Goal: Transaction & Acquisition: Purchase product/service

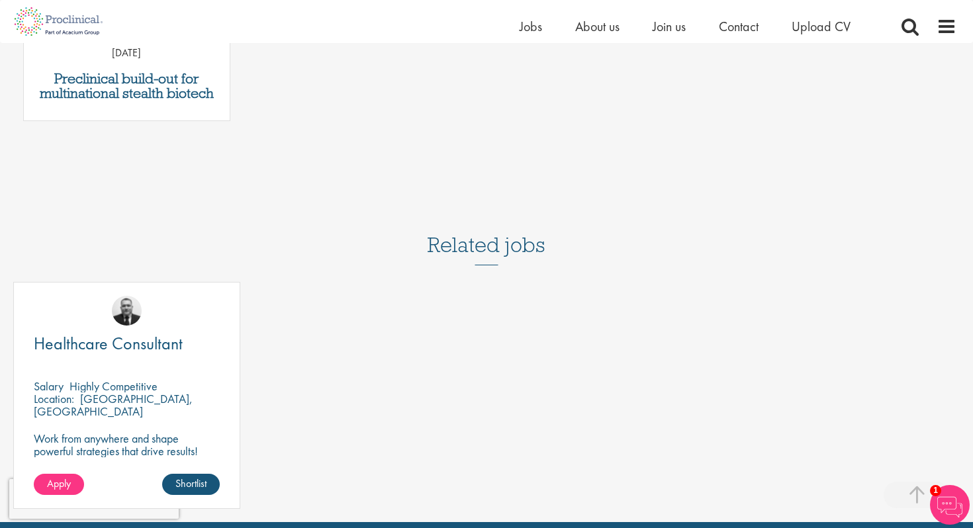
scroll to position [912, 0]
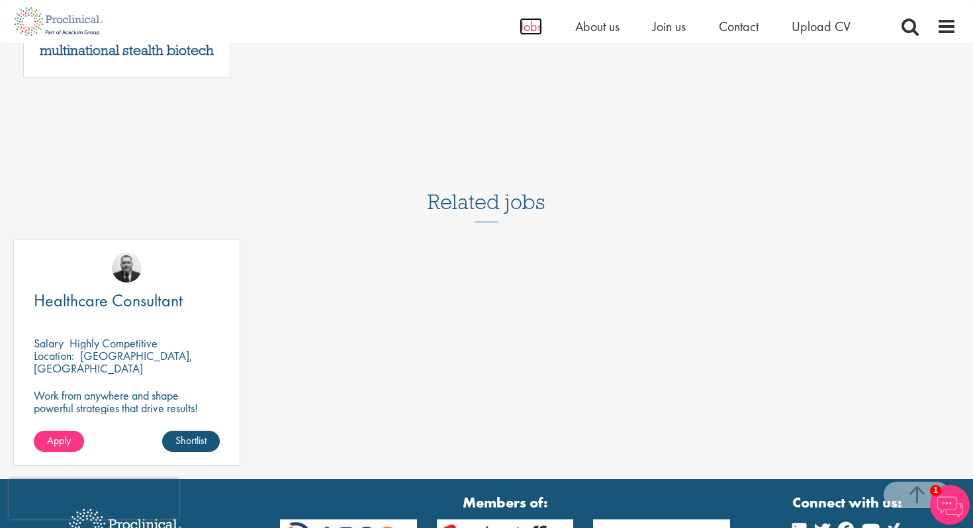
click at [529, 25] on span "Jobs" at bounding box center [531, 26] width 23 height 17
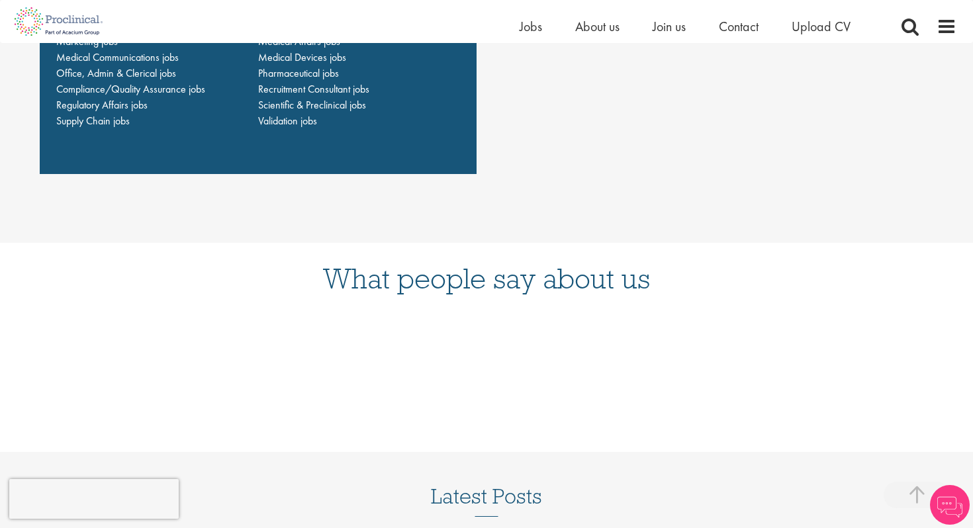
scroll to position [850, 0]
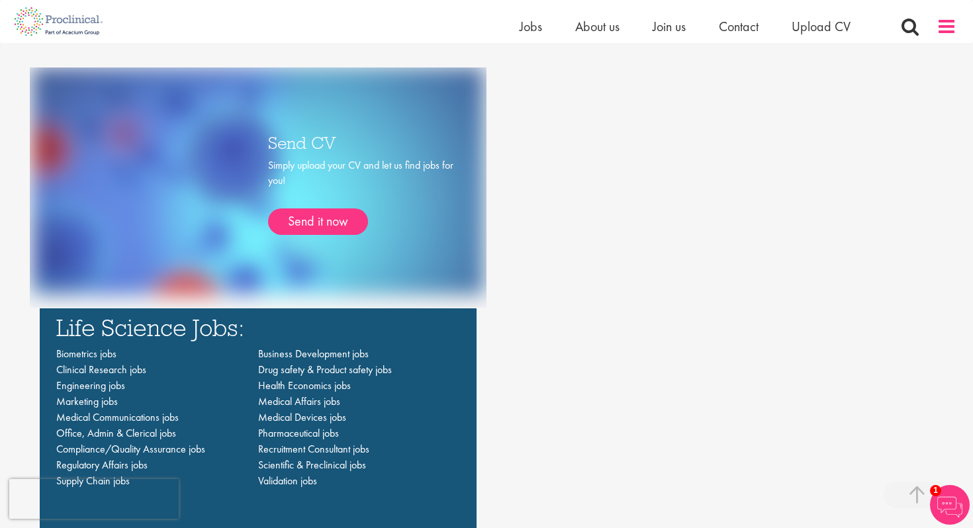
click at [948, 30] on span at bounding box center [947, 27] width 20 height 20
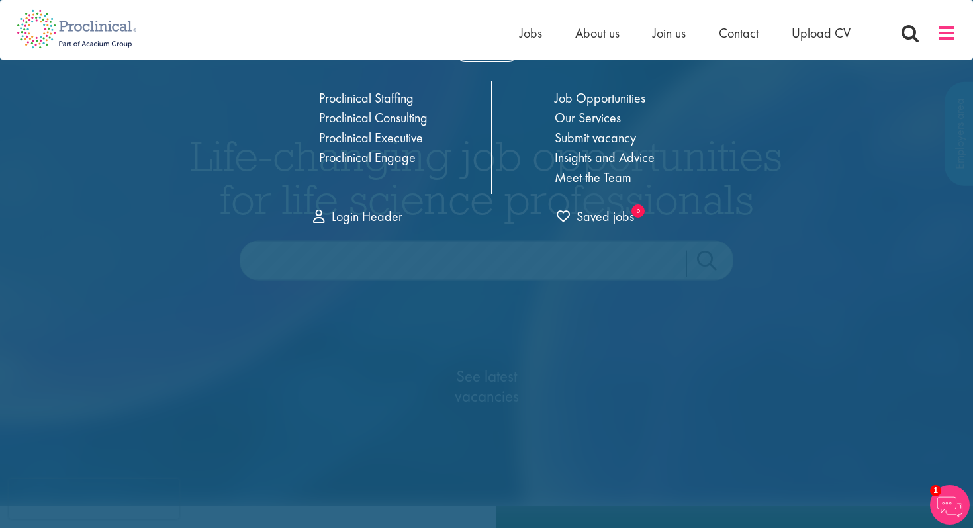
scroll to position [0, 0]
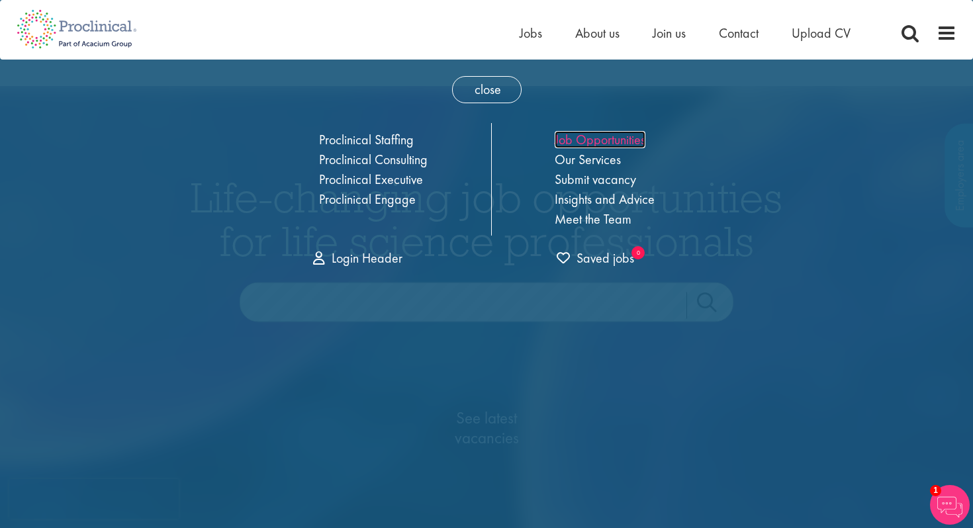
click at [567, 142] on link "Job Opportunities" at bounding box center [600, 139] width 91 height 17
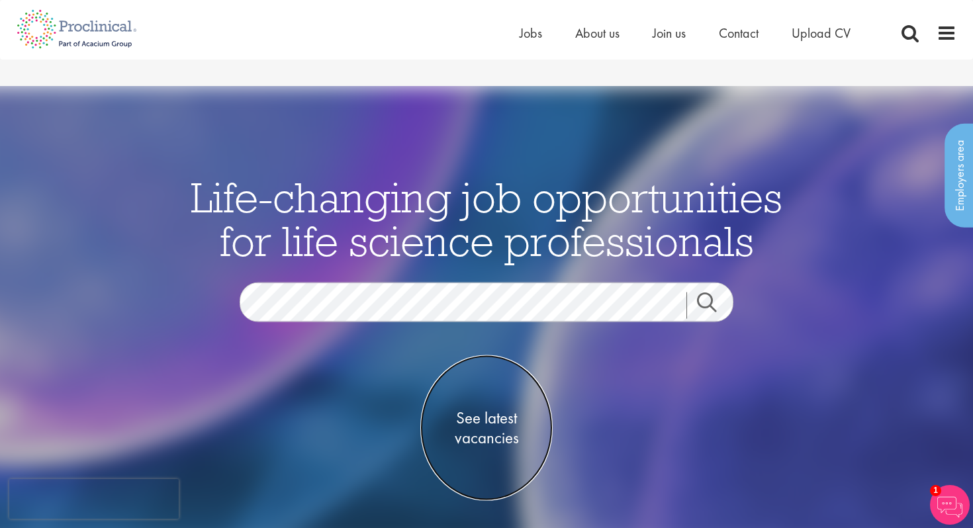
click at [485, 408] on span "See latest vacancies" at bounding box center [486, 428] width 132 height 40
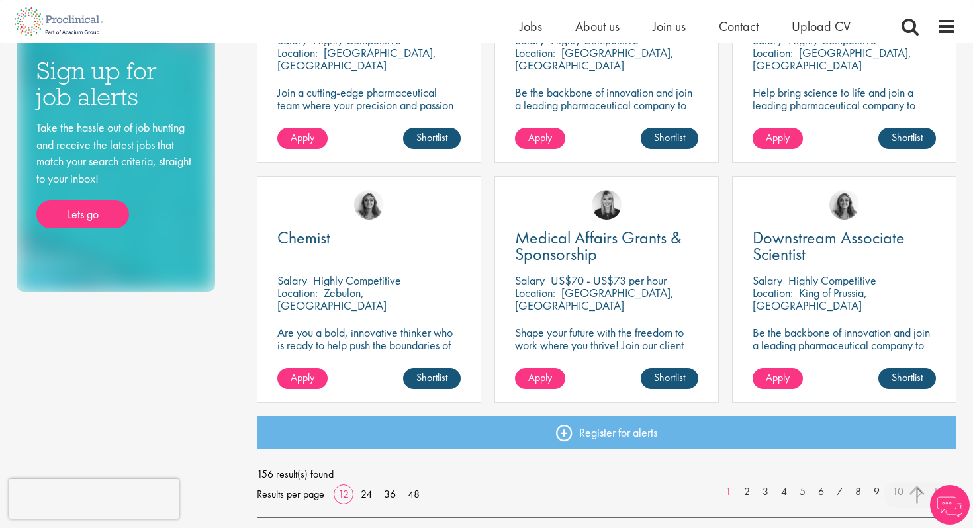
scroll to position [950, 0]
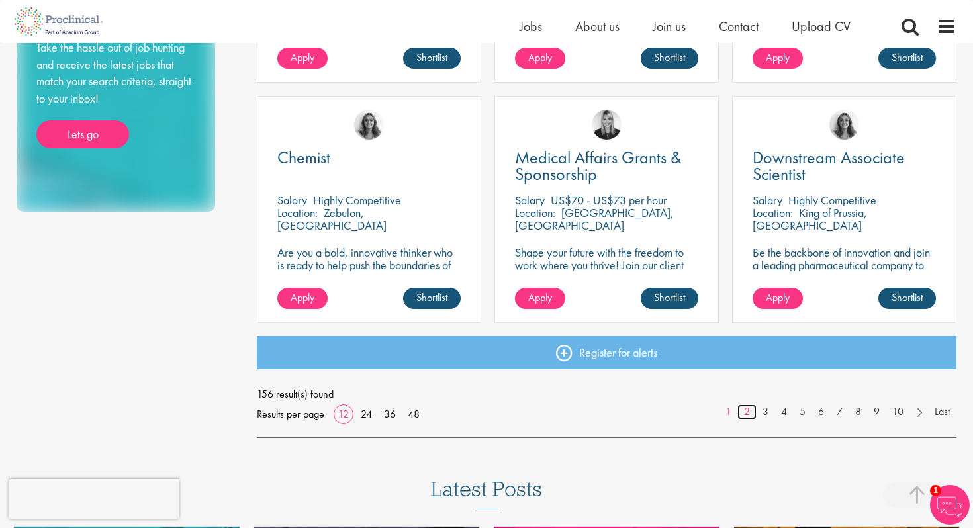
click at [744, 404] on link "2" at bounding box center [746, 411] width 19 height 15
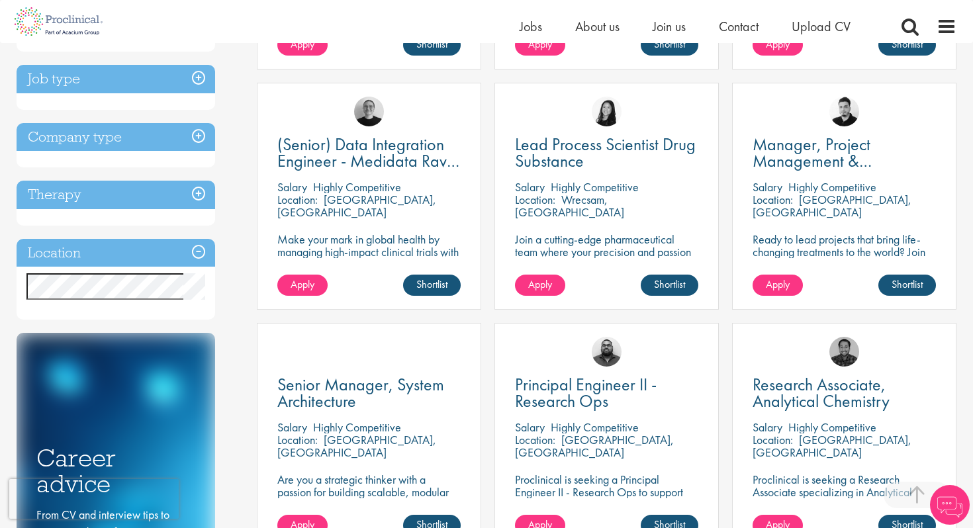
scroll to position [378, 0]
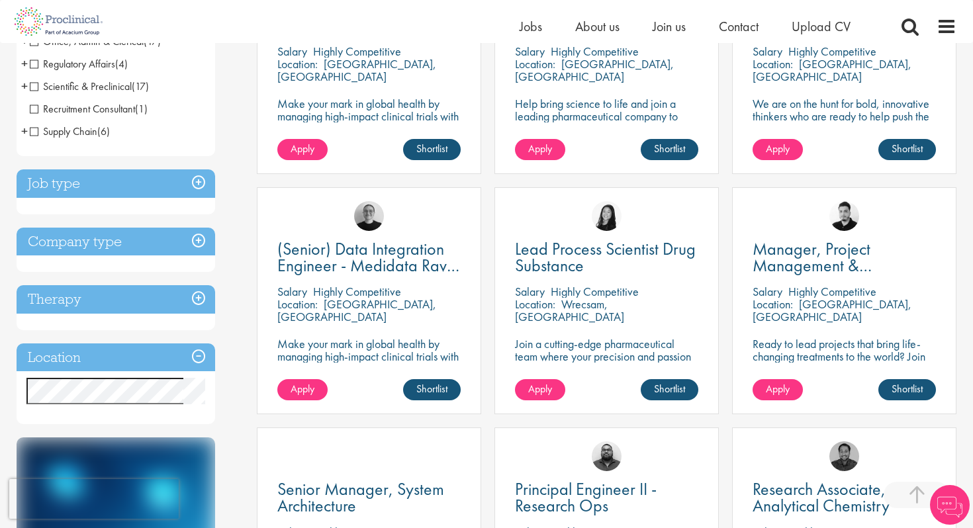
click at [136, 169] on h3 "Job type" at bounding box center [116, 183] width 199 height 28
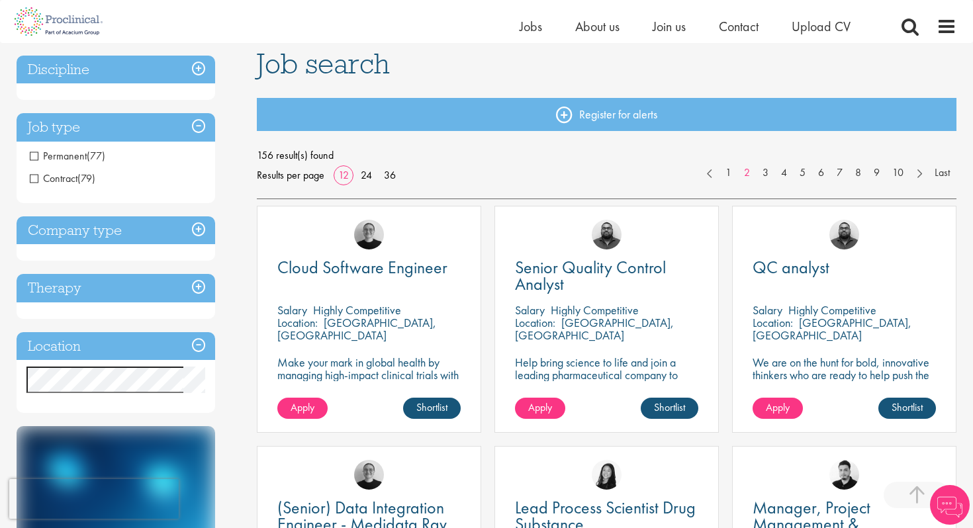
scroll to position [0, 0]
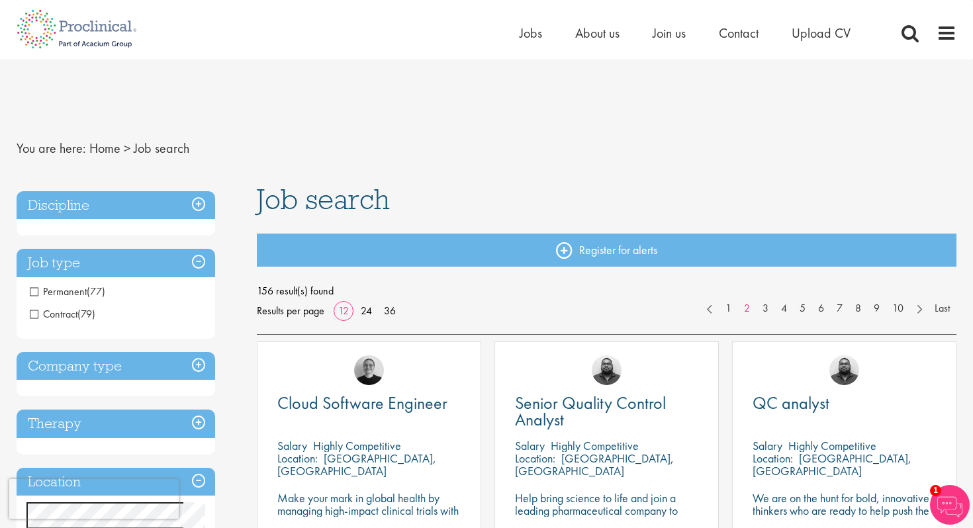
click at [73, 285] on span "Permanent" at bounding box center [58, 292] width 57 height 14
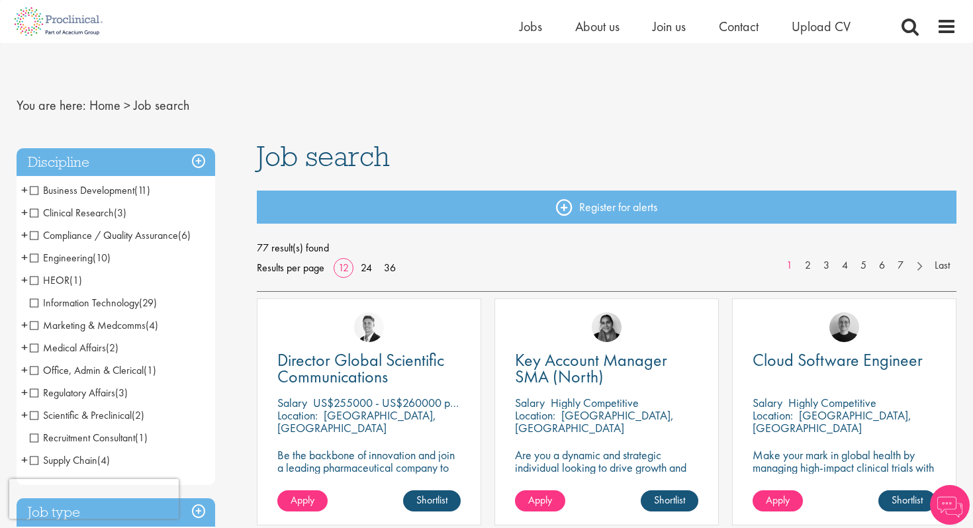
scroll to position [334, 0]
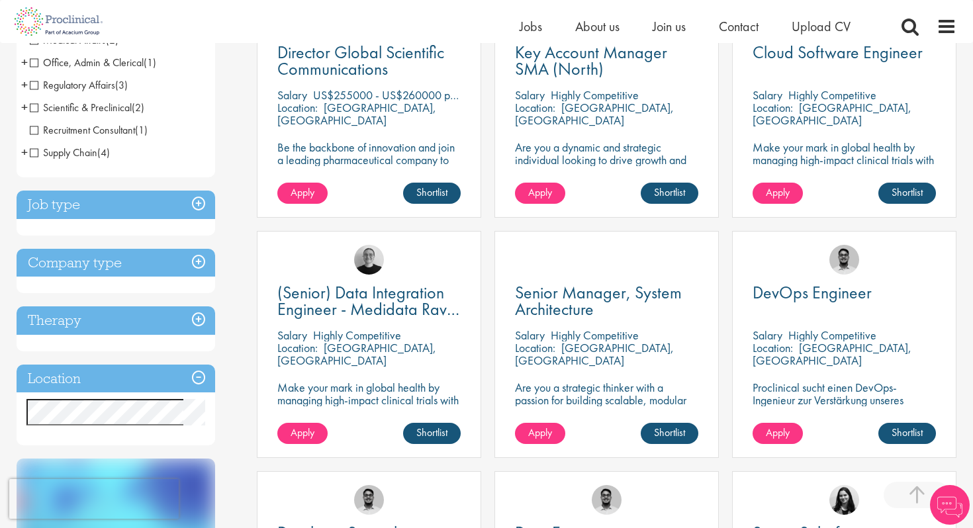
click at [86, 191] on h3 "Job type" at bounding box center [116, 205] width 199 height 28
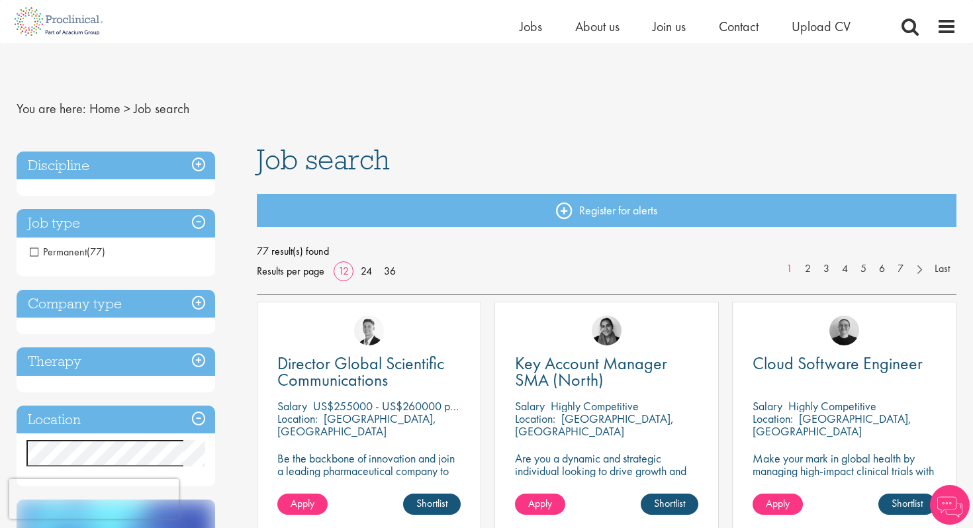
scroll to position [8, 0]
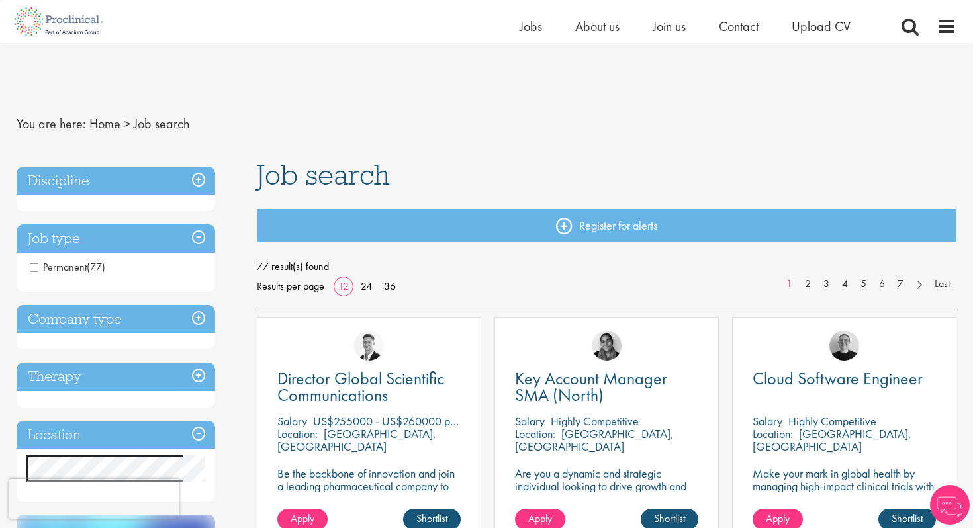
click at [36, 260] on span "Permanent" at bounding box center [58, 267] width 57 height 14
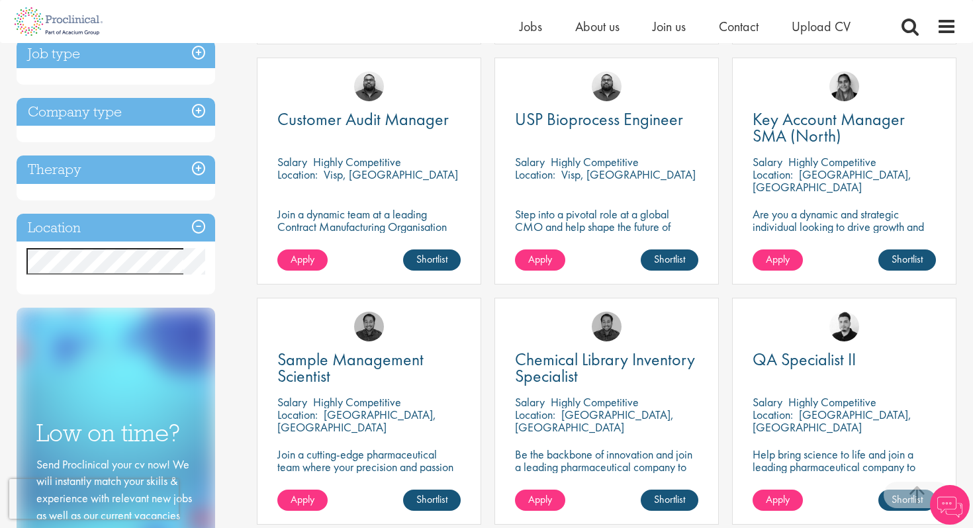
scroll to position [485, 0]
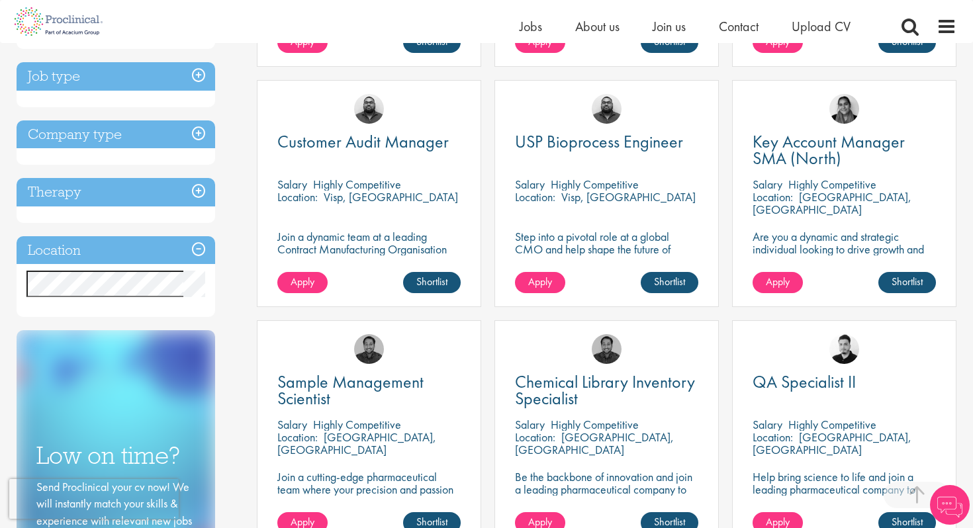
click at [130, 236] on h3 "Location" at bounding box center [116, 250] width 199 height 28
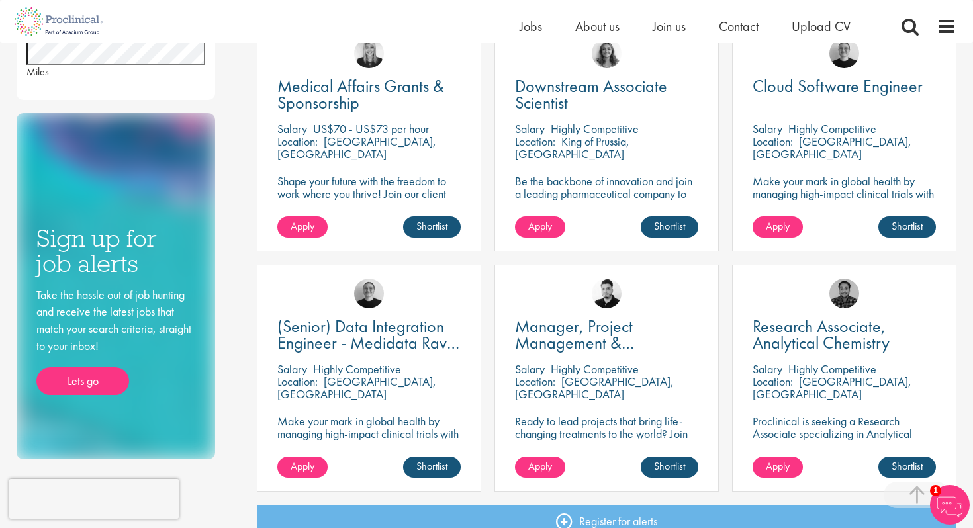
scroll to position [866, 0]
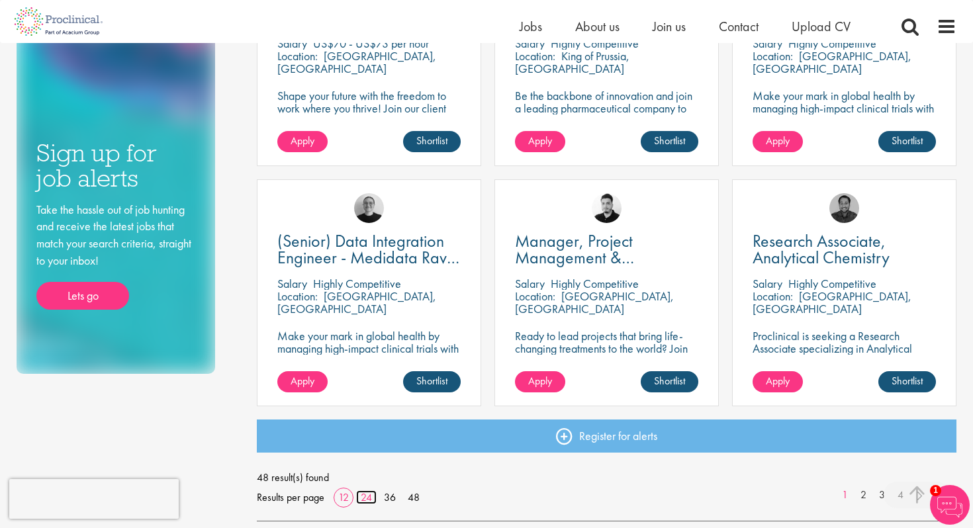
click at [369, 490] on link "24" at bounding box center [366, 497] width 21 height 14
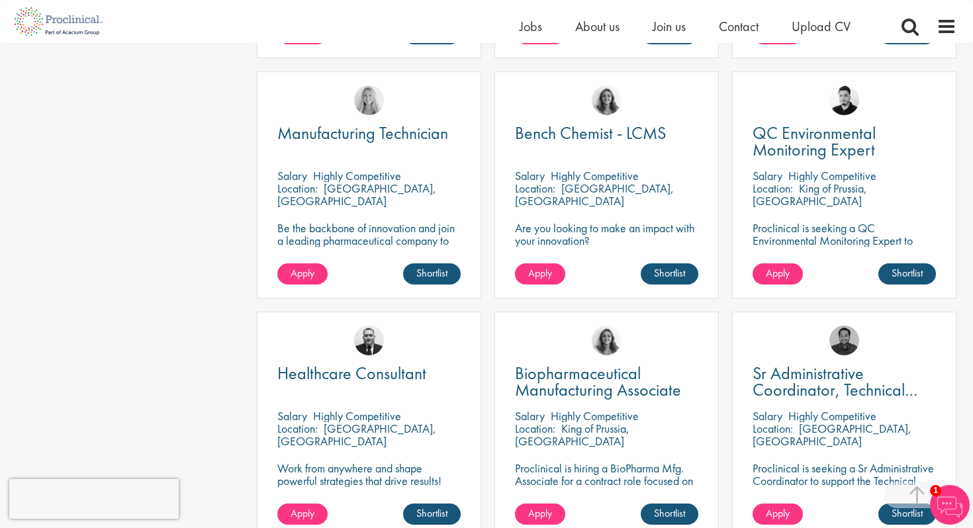
scroll to position [1228, 0]
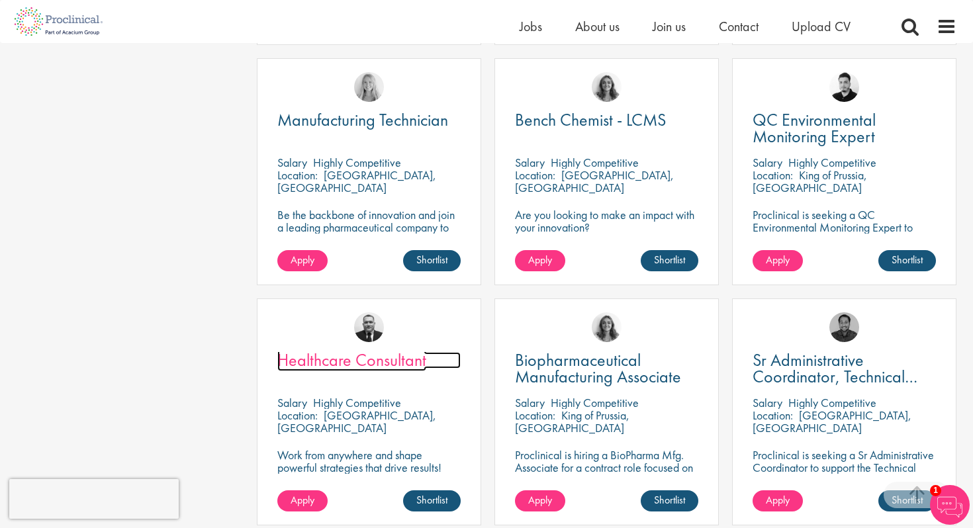
click at [390, 349] on span "Healthcare Consultant" at bounding box center [351, 360] width 149 height 23
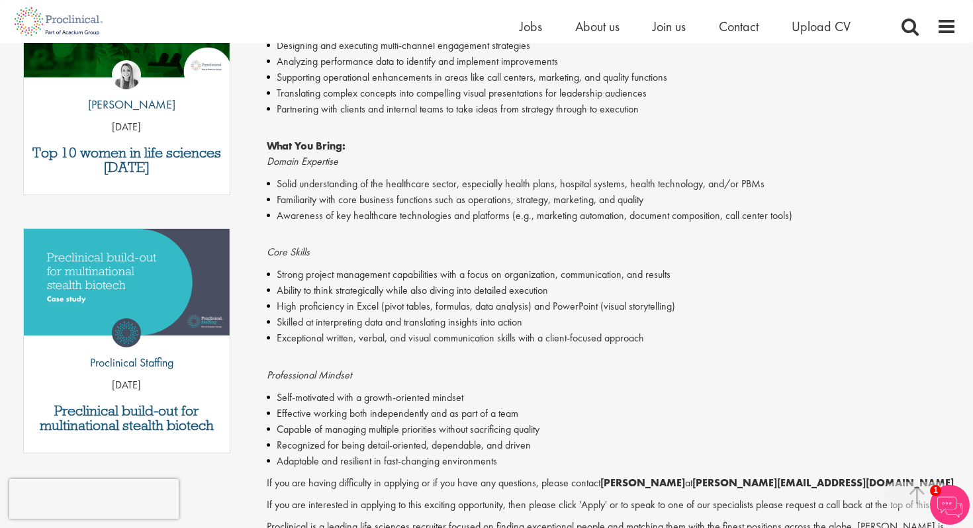
scroll to position [642, 0]
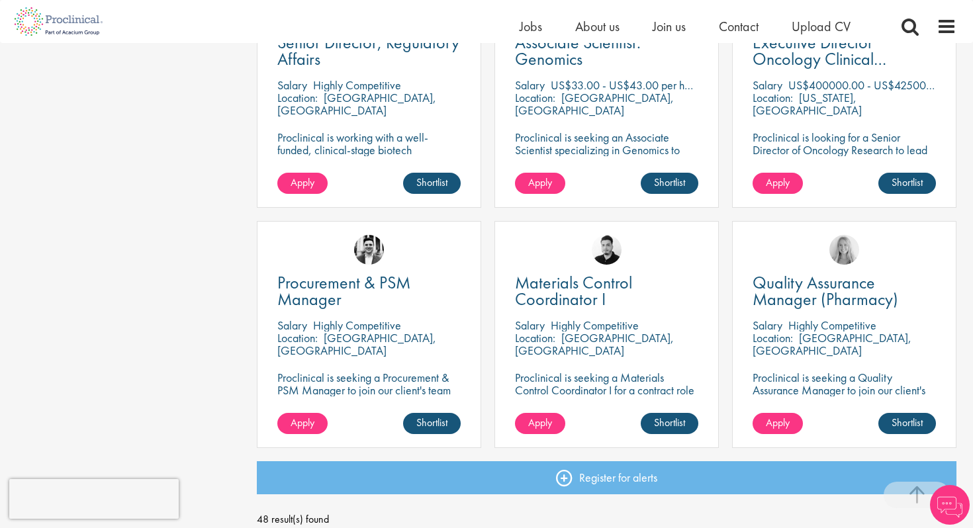
scroll to position [1855, 0]
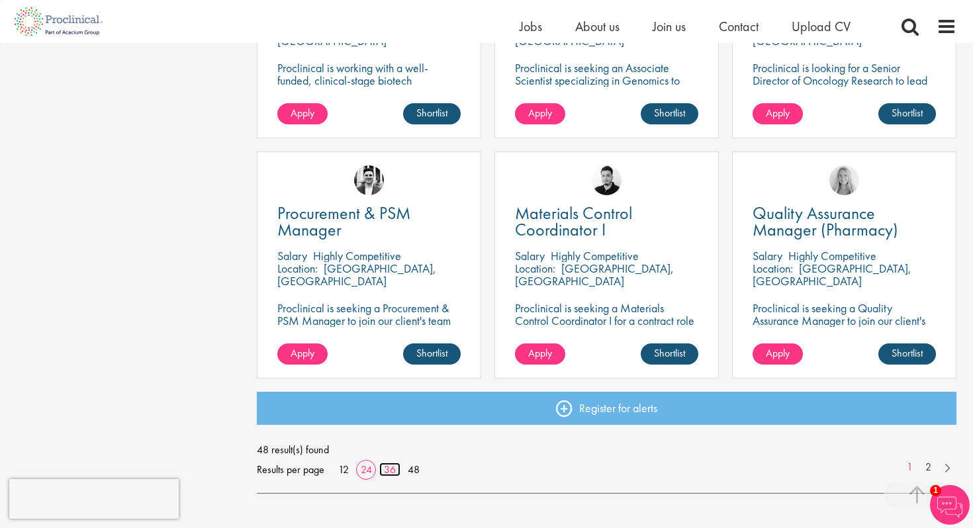
click at [395, 463] on link "36" at bounding box center [389, 470] width 21 height 14
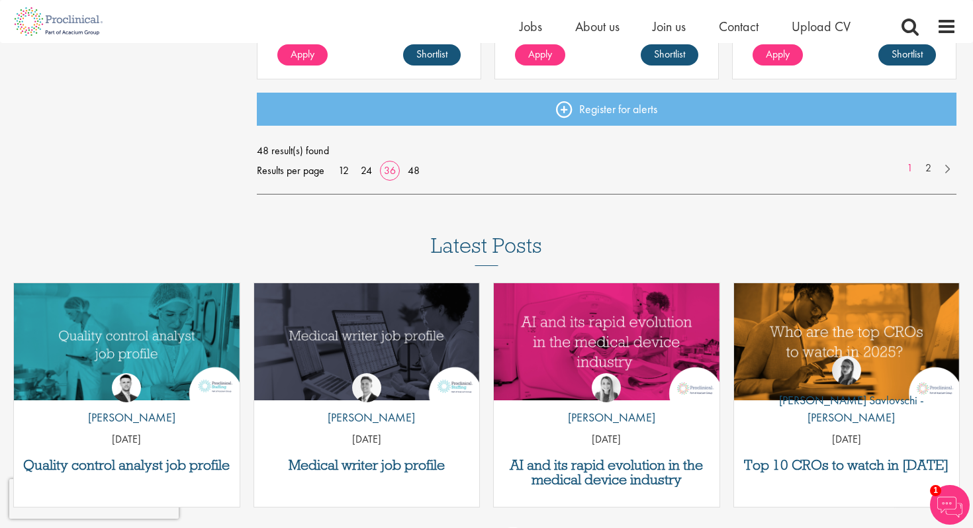
scroll to position [3110, 0]
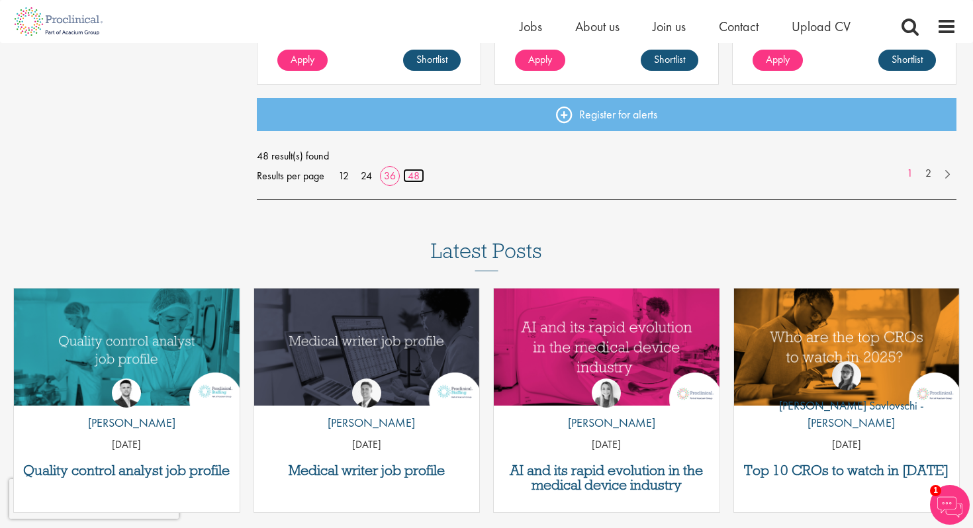
click at [416, 169] on link "48" at bounding box center [413, 176] width 21 height 14
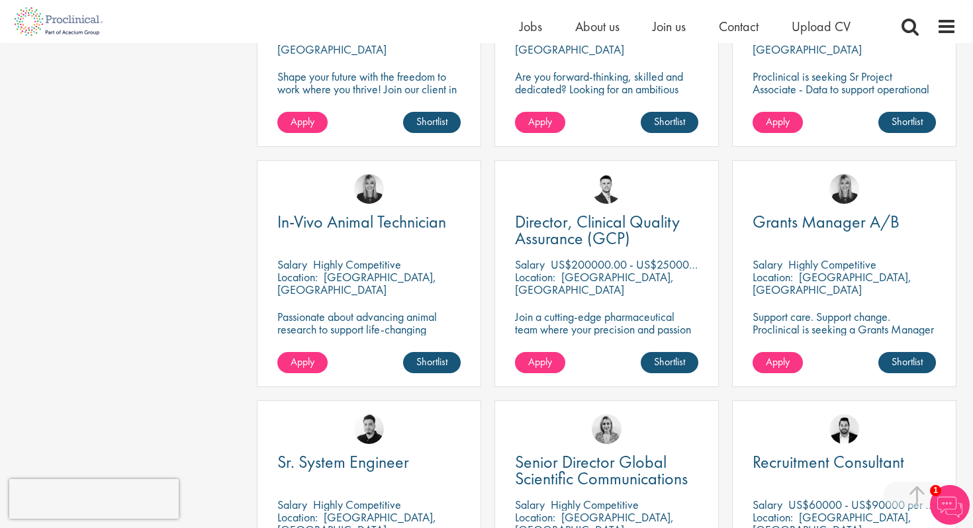
scroll to position [3221, 0]
